Goal: Task Accomplishment & Management: Use online tool/utility

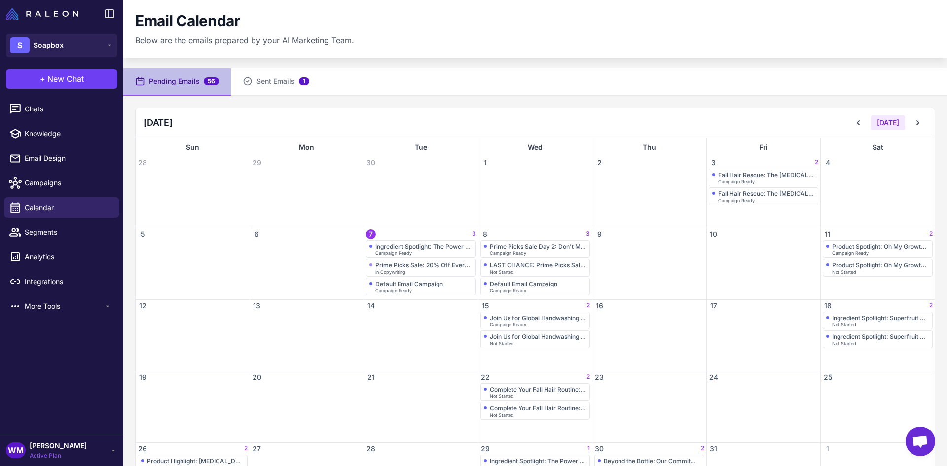
scroll to position [60, 0]
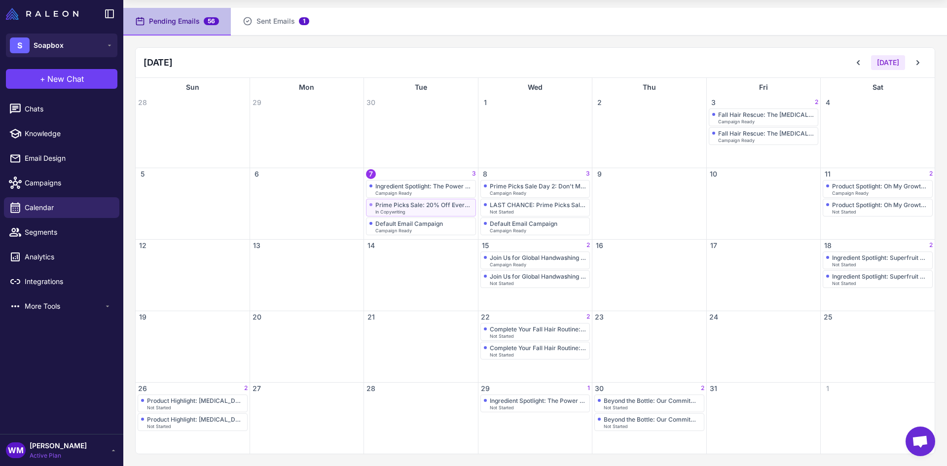
click at [423, 207] on div "Prime Picks Sale: 20% Off Everything Starts Now!" at bounding box center [423, 204] width 97 height 7
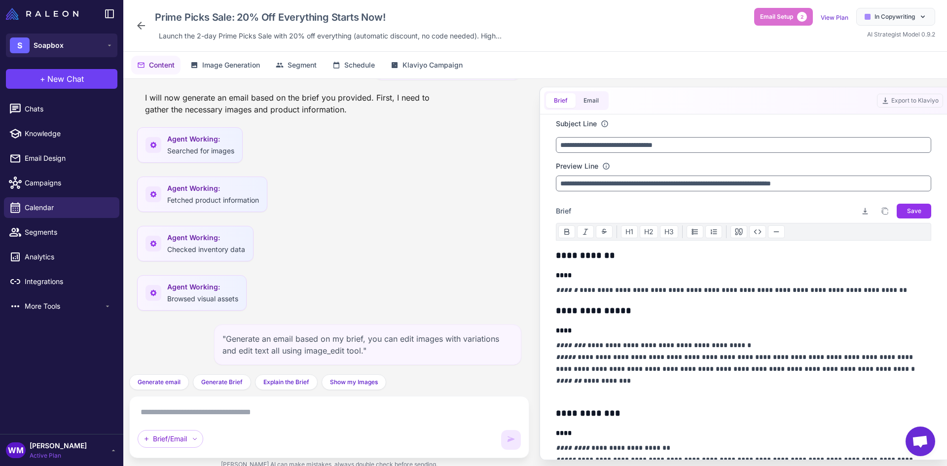
scroll to position [15206, 0]
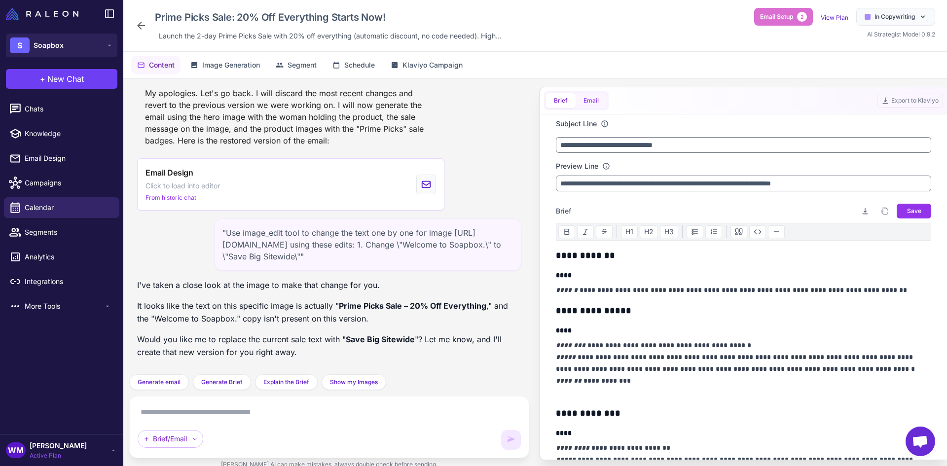
click at [582, 102] on button "Email" at bounding box center [591, 100] width 31 height 15
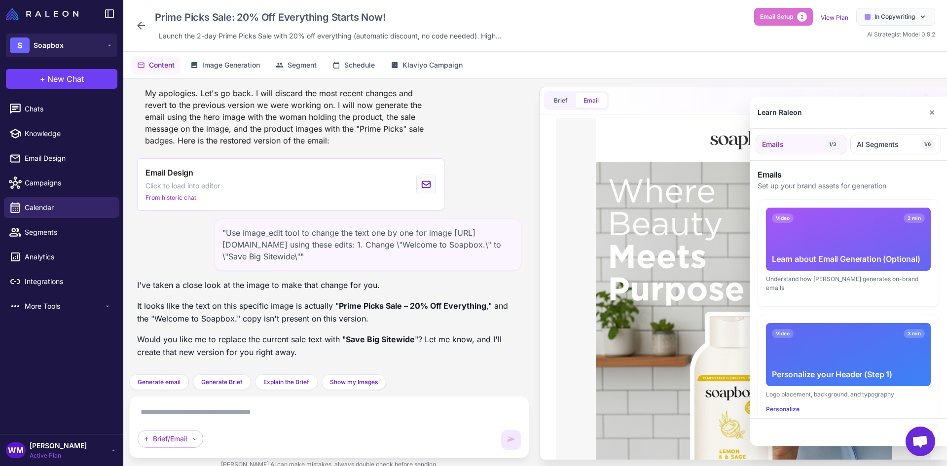
scroll to position [0, 0]
click at [934, 117] on button "✕" at bounding box center [932, 113] width 14 height 20
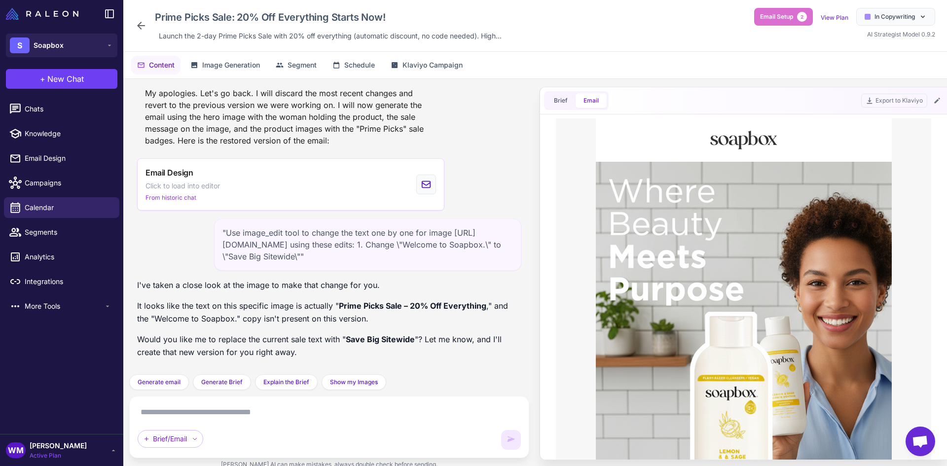
click at [239, 413] on textarea at bounding box center [329, 412] width 383 height 16
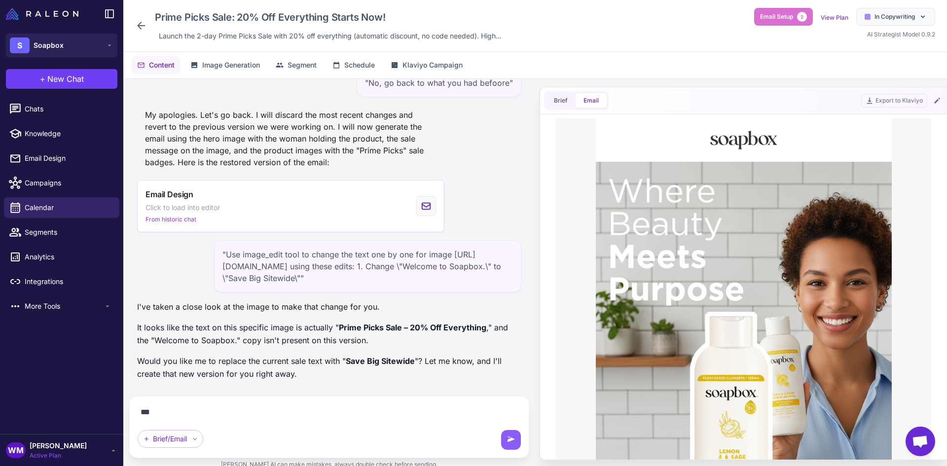
scroll to position [15185, 0]
type textarea "**********"
